Goal: Task Accomplishment & Management: Manage account settings

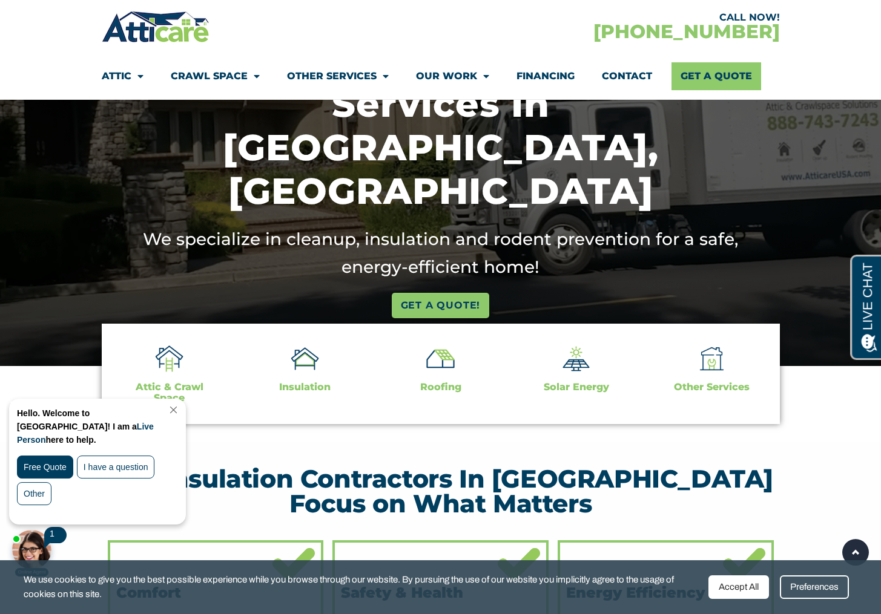
click at [180, 409] on link "Close Chat" at bounding box center [172, 410] width 16 height 9
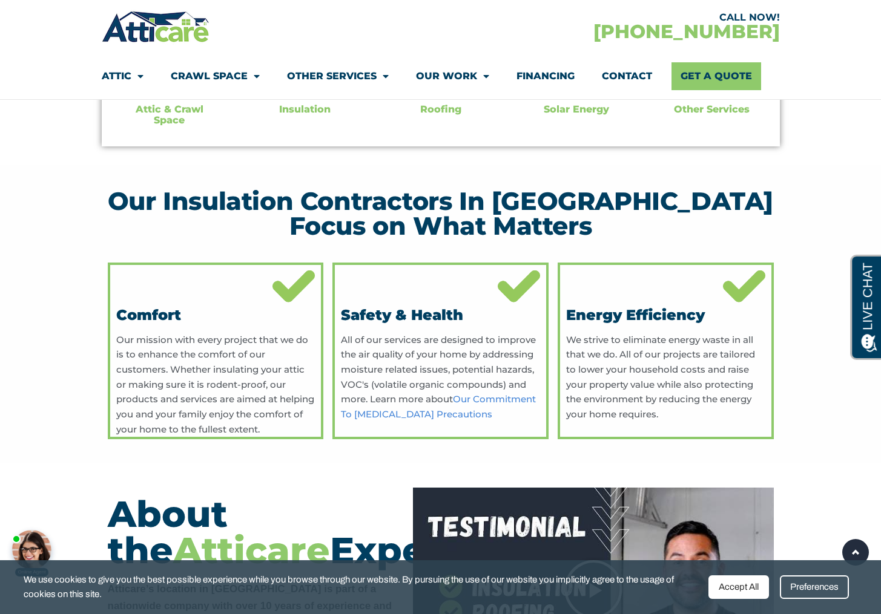
scroll to position [427, 0]
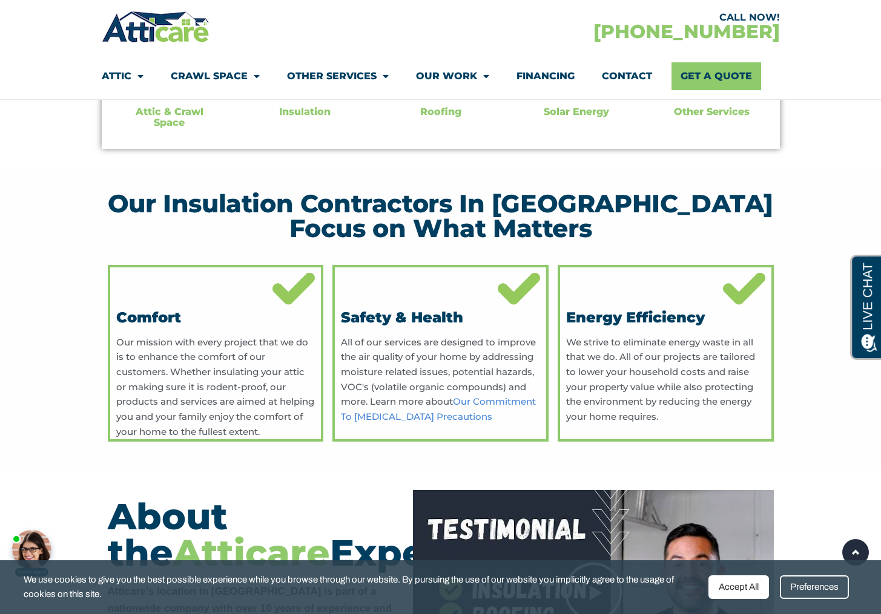
click at [827, 590] on div "Preferences" at bounding box center [814, 588] width 69 height 24
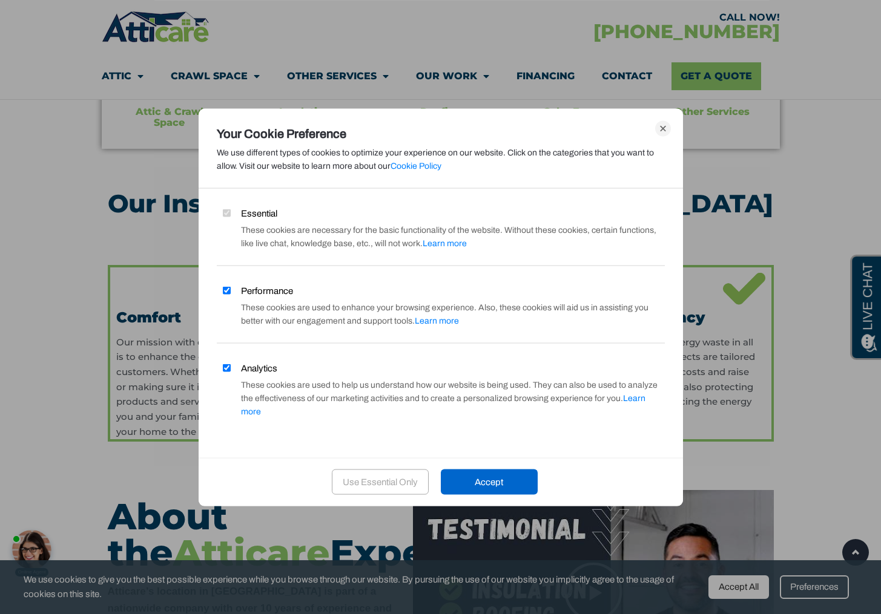
click at [226, 295] on input "Performance" at bounding box center [227, 291] width 8 height 8
checkbox input "false"
click at [227, 372] on input "Analytics" at bounding box center [227, 368] width 8 height 8
checkbox input "false"
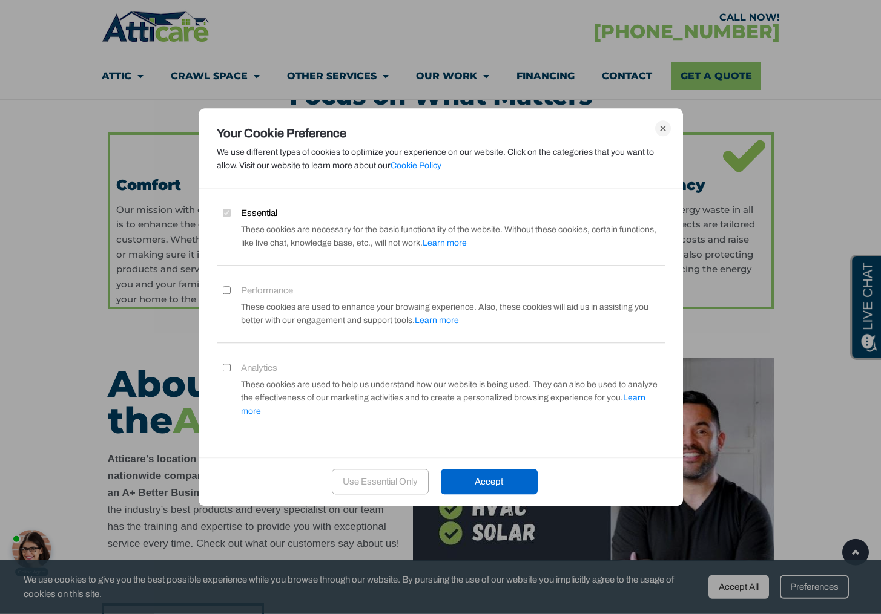
scroll to position [669, 0]
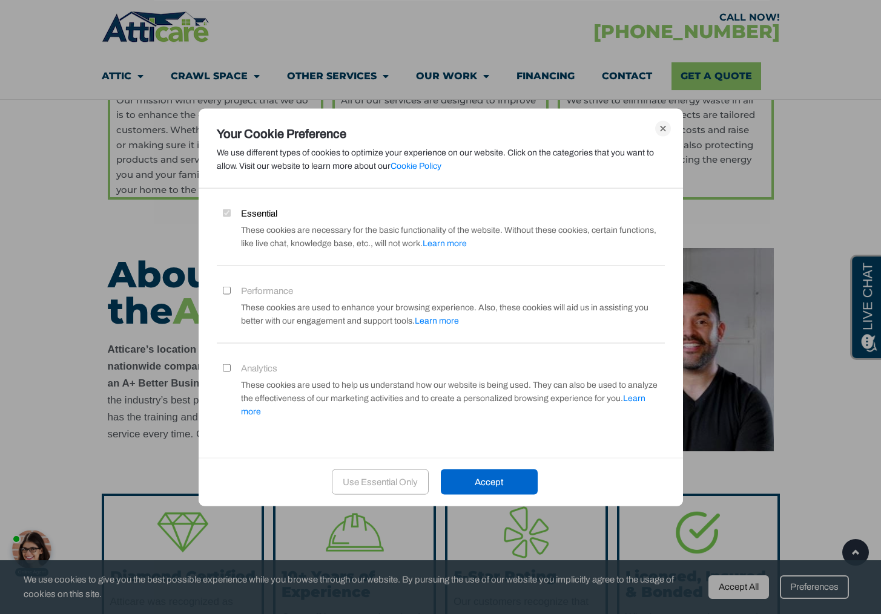
click at [358, 474] on div "Use Essential Only" at bounding box center [380, 482] width 97 height 25
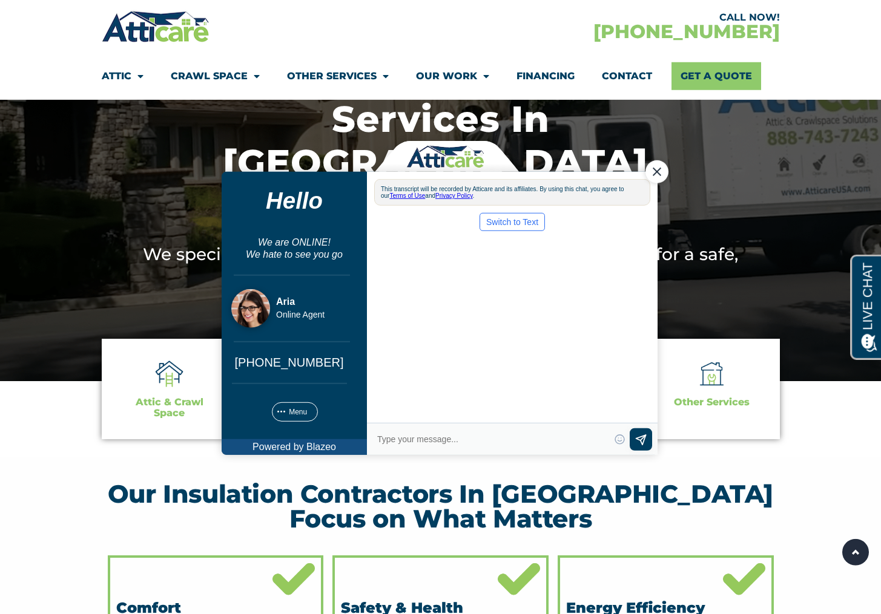
scroll to position [0, 0]
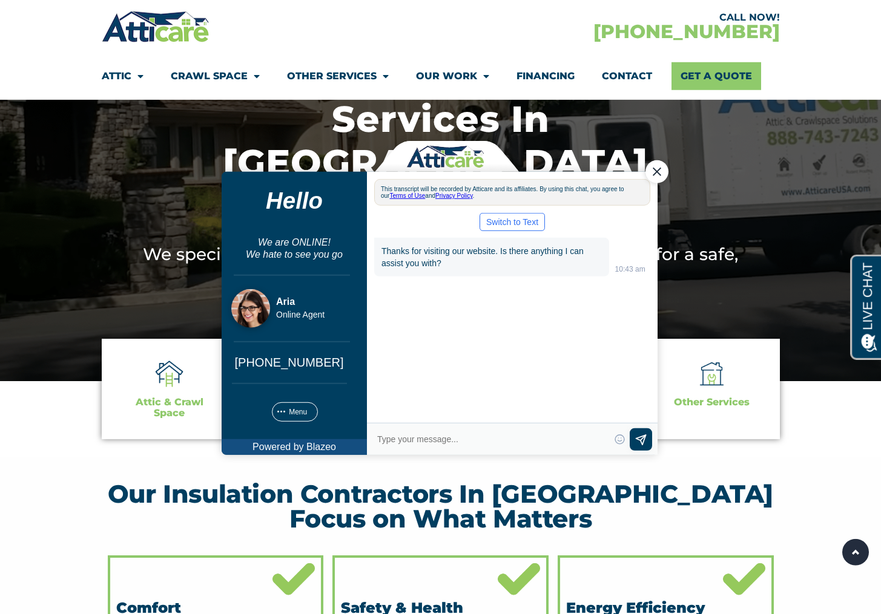
click at [653, 170] on div "Close Chat" at bounding box center [656, 171] width 23 height 23
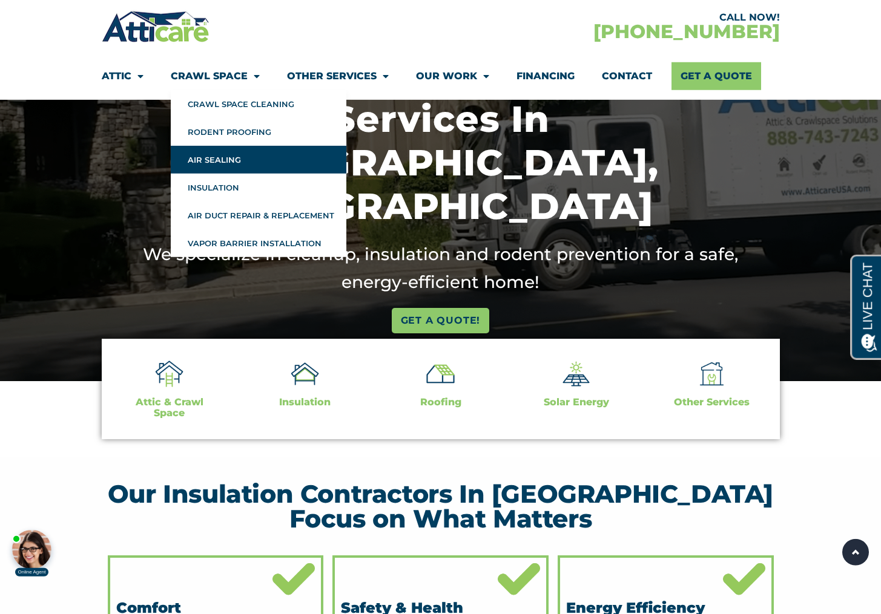
click at [214, 159] on link "Air Sealing" at bounding box center [259, 160] width 176 height 28
